Goal: Task Accomplishment & Management: Complete application form

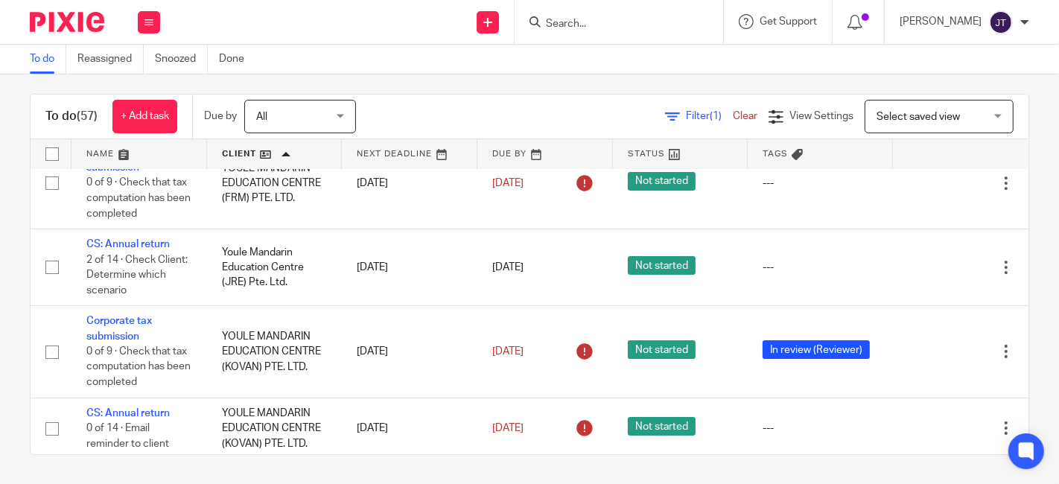
scroll to position [4696, 0]
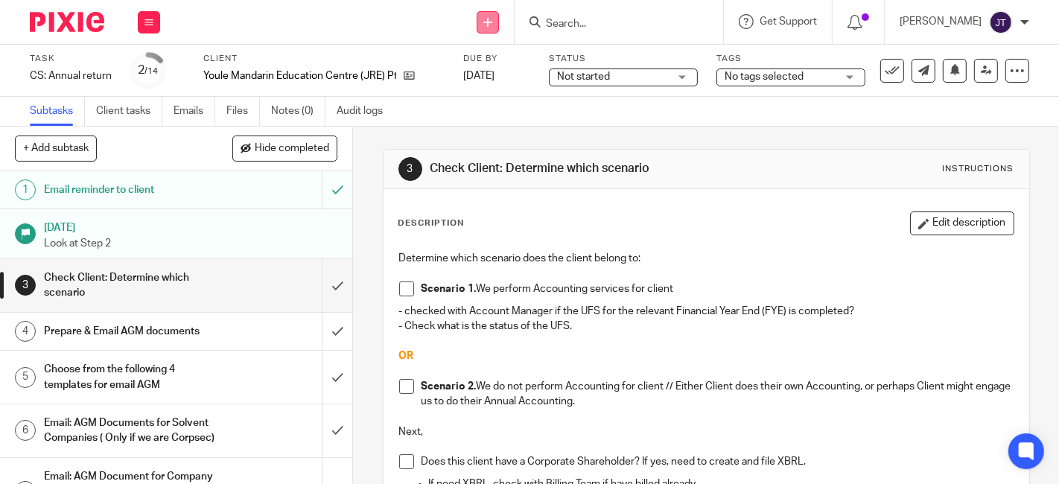
click at [499, 16] on link at bounding box center [488, 22] width 22 height 22
click at [500, 88] on link "Create task" at bounding box center [512, 91] width 104 height 22
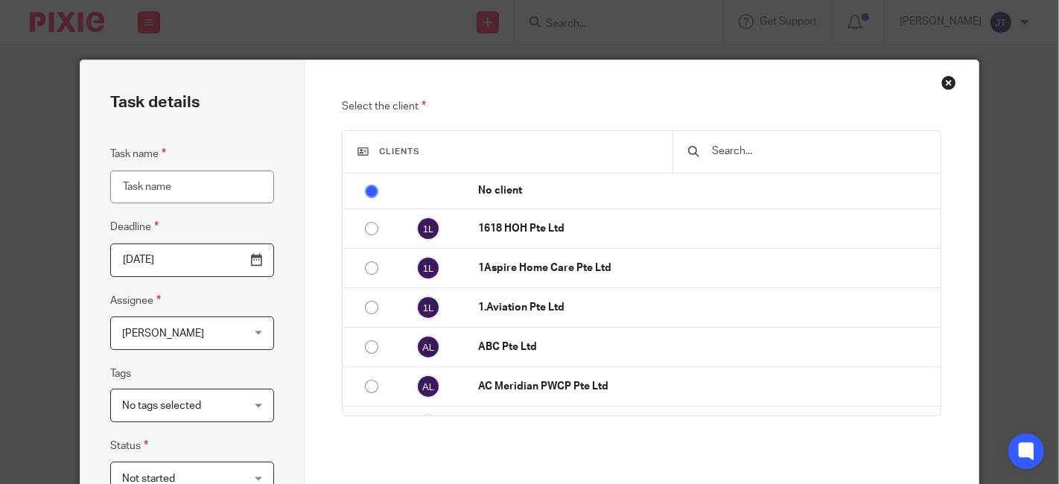
click at [204, 190] on input "Task name" at bounding box center [192, 188] width 165 height 34
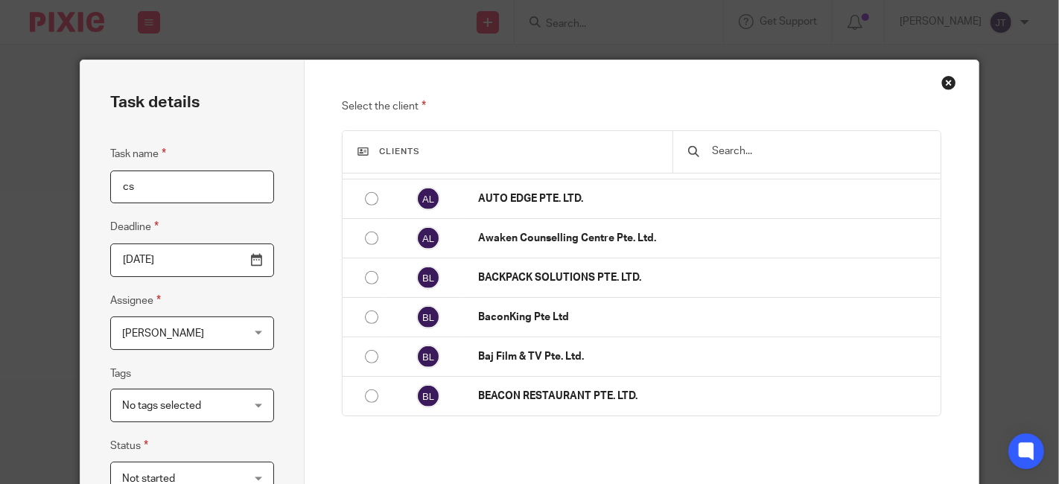
scroll to position [223, 0]
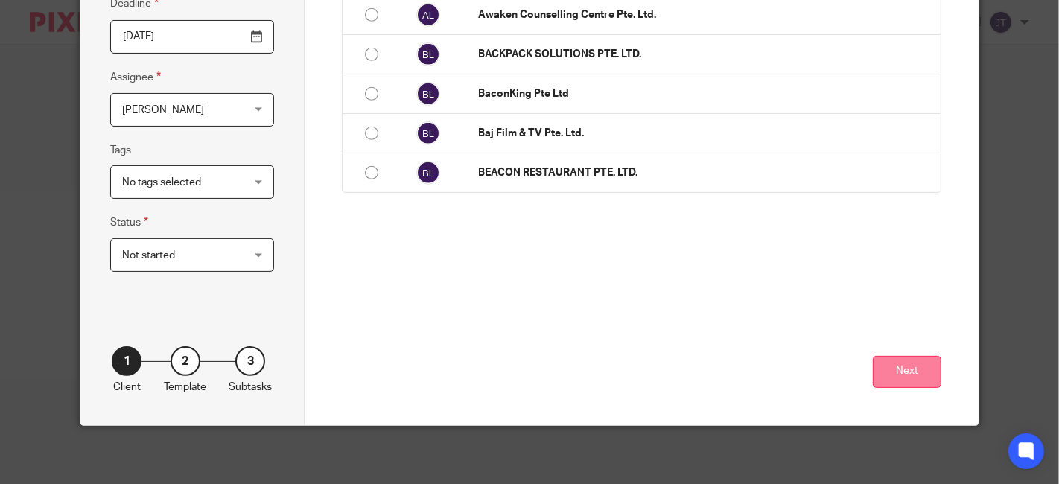
type input "cs"
click at [929, 375] on button "Next" at bounding box center [907, 372] width 69 height 32
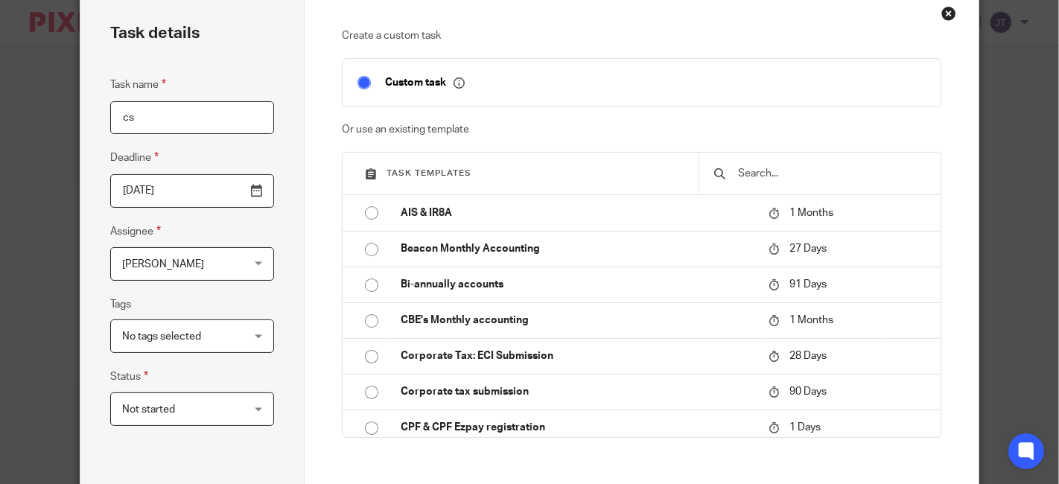
scroll to position [0, 0]
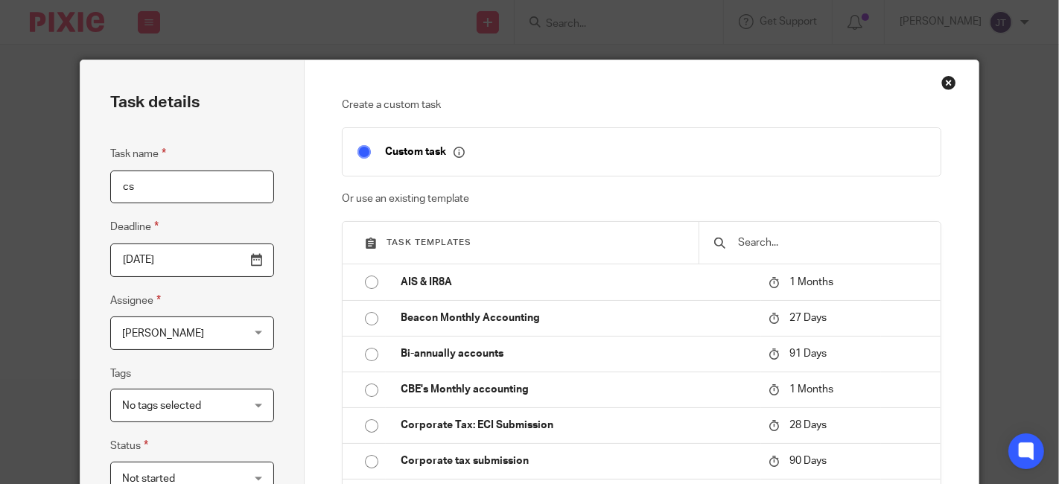
click at [784, 231] on div at bounding box center [819, 243] width 243 height 42
click at [785, 241] on input "text" at bounding box center [831, 243] width 190 height 16
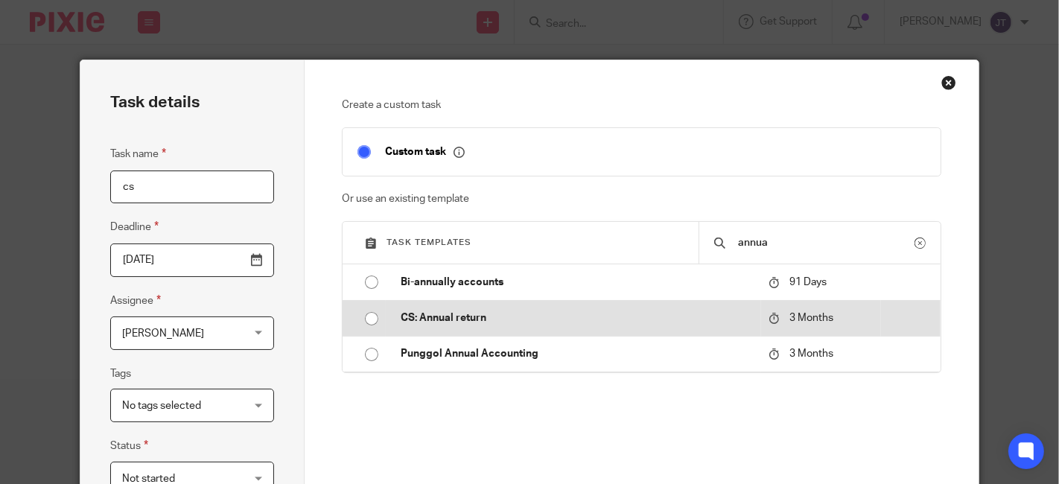
type input "annua"
click at [372, 318] on input "radio" at bounding box center [371, 319] width 28 height 28
type input "[DATE]"
checkbox input "false"
radio input "false"
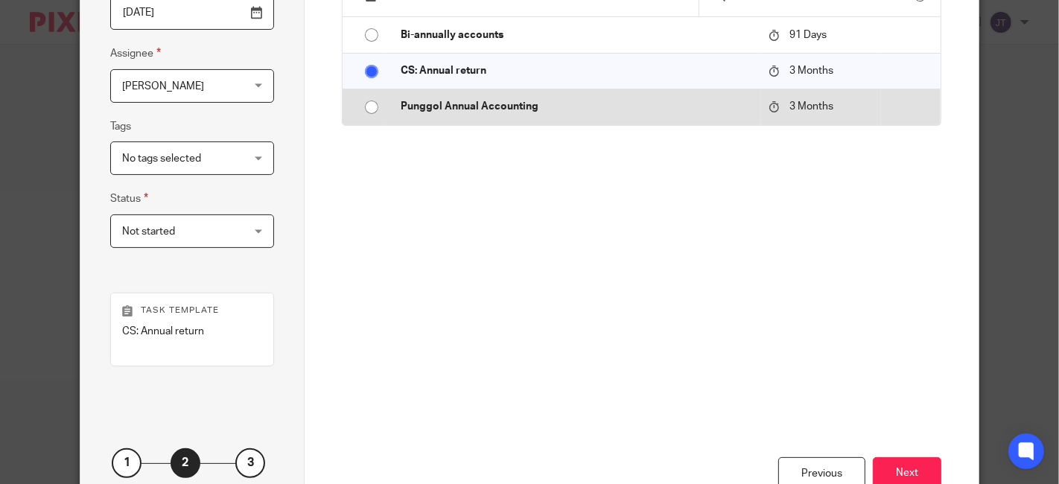
scroll to position [248, 0]
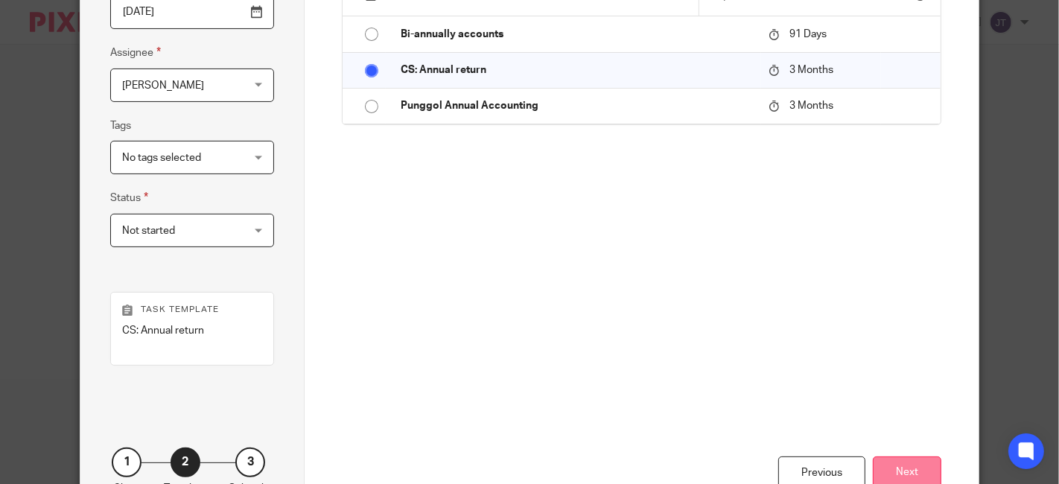
click at [910, 465] on button "Next" at bounding box center [907, 472] width 69 height 32
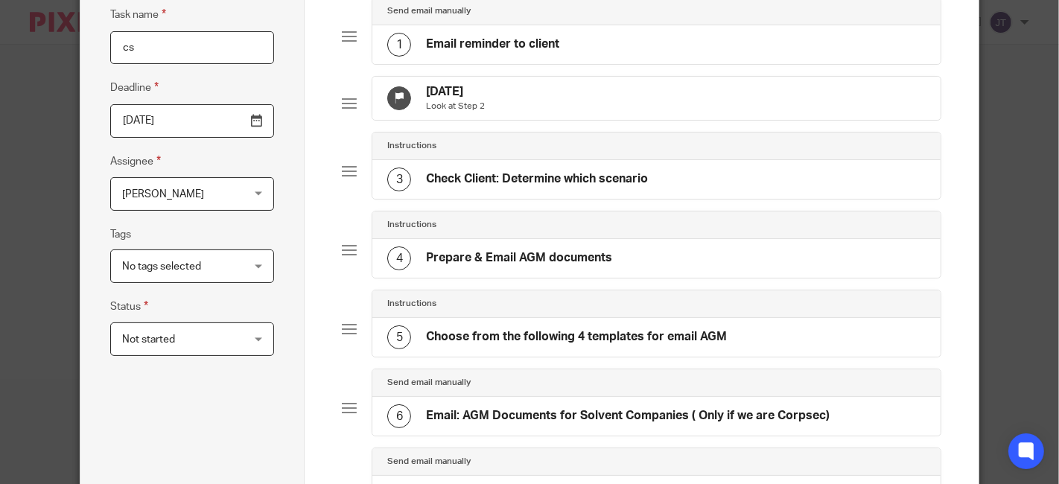
scroll to position [83, 0]
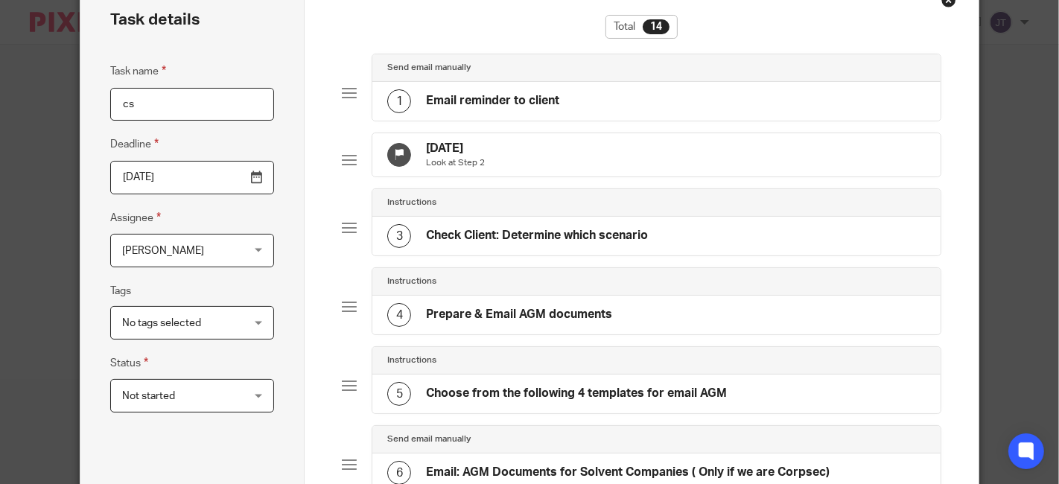
click at [514, 94] on h4 "Email reminder to client" at bounding box center [492, 101] width 133 height 16
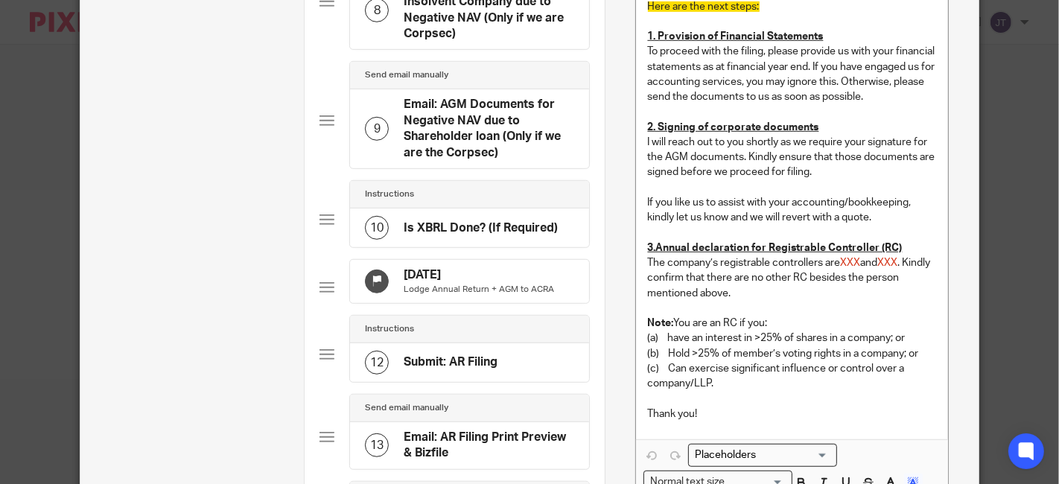
scroll to position [827, 0]
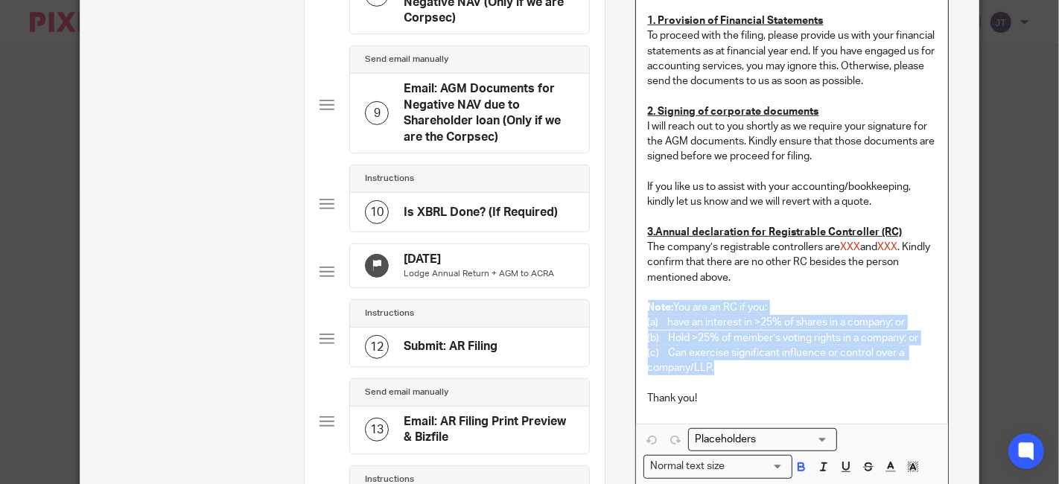
drag, startPoint x: 641, startPoint y: 327, endPoint x: 767, endPoint y: 389, distance: 140.2
click at [767, 389] on div "Dear [Client name], Insert email template to state when is the annual return de…" at bounding box center [792, 16] width 313 height 815
copy div "Note: You are an RC if you: (a) have an interest in >25% of shares in a company…"
click at [867, 300] on p at bounding box center [792, 292] width 289 height 15
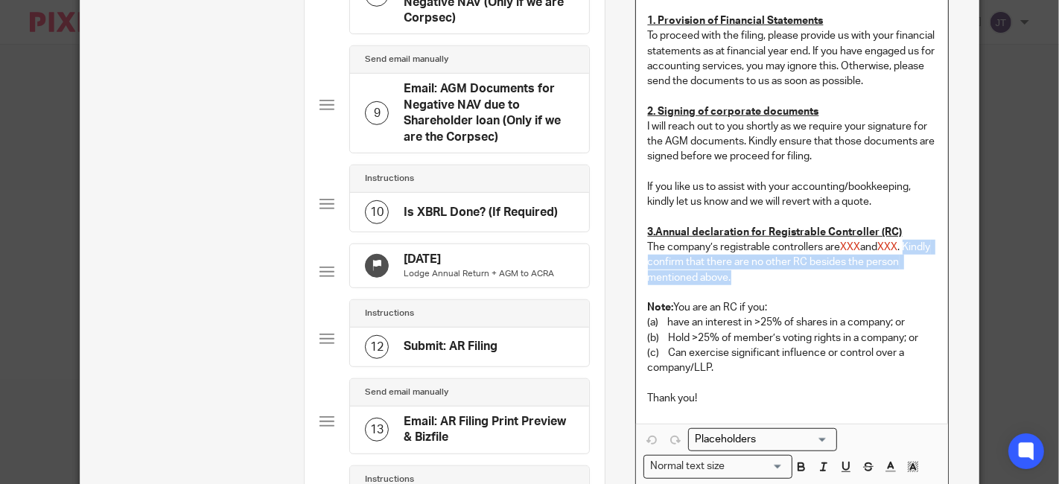
drag, startPoint x: 738, startPoint y: 296, endPoint x: 642, endPoint y: 283, distance: 97.0
click at [648, 283] on p "The company’s registrable controllers are XXX and XXX . Kindly confirm that the…" at bounding box center [792, 262] width 289 height 45
copy p "Kindly confirm that there are no other RC besides the person mentioned above."
click at [731, 273] on p "The company’s registrable controllers are XXX and XXX . Kindly confirm that the…" at bounding box center [792, 262] width 289 height 45
